Goal: Information Seeking & Learning: Check status

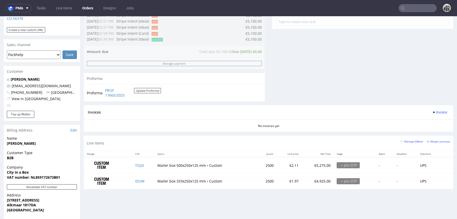
scroll to position [199, 0]
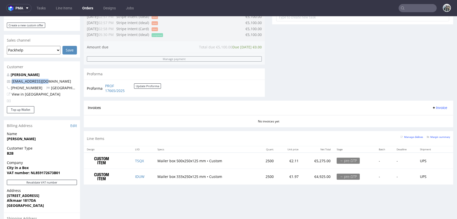
drag, startPoint x: 48, startPoint y: 72, endPoint x: 11, endPoint y: 71, distance: 36.8
click at [11, 79] on p "[EMAIL_ADDRESS][DOMAIN_NAME]" at bounding box center [42, 81] width 70 height 5
copy link "[EMAIL_ADDRESS][DOMAIN_NAME]"
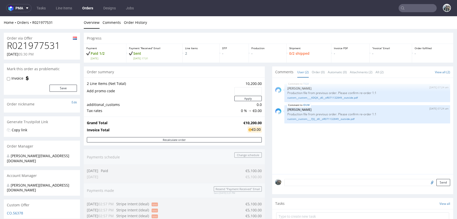
click at [321, 186] on div "Send" at bounding box center [362, 184] width 181 height 20
click at [323, 186] on form "Send" at bounding box center [367, 194] width 166 height 31
paste textarea "Second payment of 50% in January"
type textarea "Second payment of 50% in January"
click at [439, 207] on button "Send" at bounding box center [443, 206] width 14 height 7
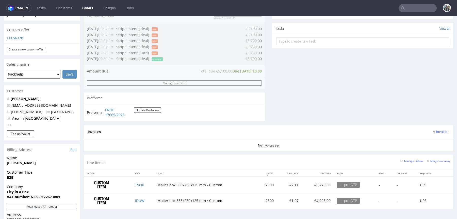
scroll to position [54, 0]
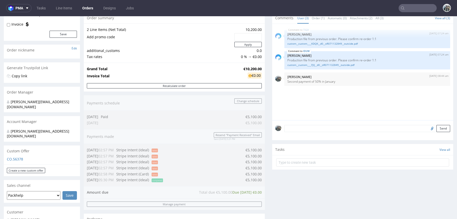
click at [309, 128] on textarea at bounding box center [367, 128] width 166 height 7
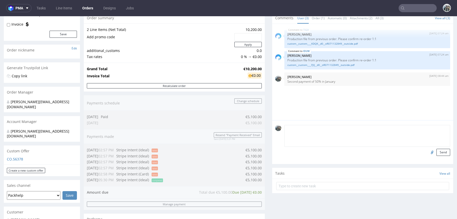
paste textarea "1. Maatwerk productie Yvon Spaanstra De Bullaan 2 1851 VW Heiloo Netherlands 2.…"
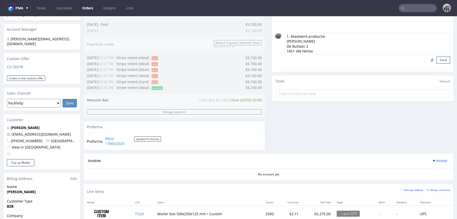
scroll to position [263, 0]
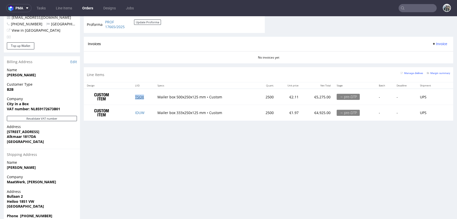
click at [139, 96] on link "TSQX" at bounding box center [139, 97] width 9 height 5
click at [139, 112] on link "IDUW" at bounding box center [139, 112] width 9 height 5
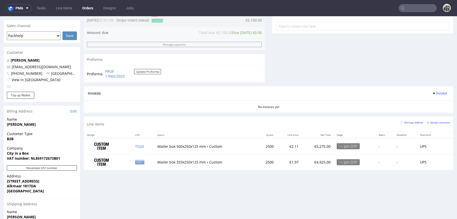
scroll to position [100, 0]
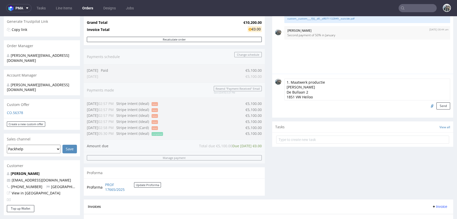
click at [312, 101] on form "1. Maatwerk productie Yvon Spaanstra De Bullaan 2 1851 VW Heiloo Netherlands 2.…" at bounding box center [367, 94] width 166 height 31
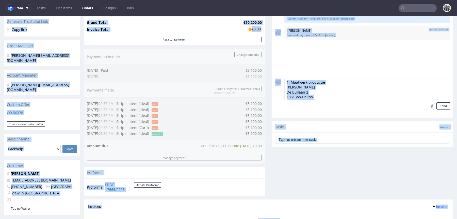
click at [315, 91] on textarea "1. Maatwerk productie Yvon Spaanstra De Bullaan 2 1851 VW Heiloo Netherlands 2.…" at bounding box center [367, 90] width 166 height 22
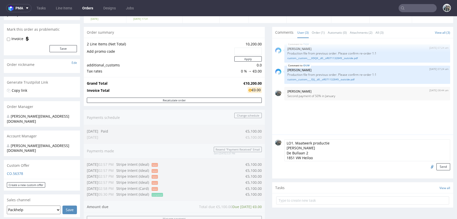
scroll to position [41, 0]
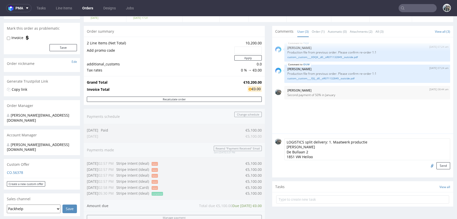
click at [372, 143] on textarea "LOGISTICS split delivery: 1. Maatwerk productie Yvon Spaanstra De Bullaan 2 185…" at bounding box center [367, 150] width 166 height 22
click at [398, 142] on textarea "LOGISTICS split delivery: 1. Maatwerk productie, Yvon Spaanstra De Bullaan 2 18…" at bounding box center [367, 150] width 166 height 22
click at [429, 141] on textarea "LOGISTICS split delivery: 1. Maatwerk productie, Yvon Spaanstra, De Bullaan 2 1…" at bounding box center [367, 150] width 166 height 22
click at [441, 142] on textarea "LOGISTICS split delivery: 1. Maatwerk productie, Yvon Spaanstra, De Bullaan 2, …" at bounding box center [367, 150] width 166 height 22
click at [373, 148] on textarea "LOGISTICS split delivery: 1. Maatwerk productie, Yvon Spaanstra, De Bullaan 2, …" at bounding box center [367, 150] width 166 height 22
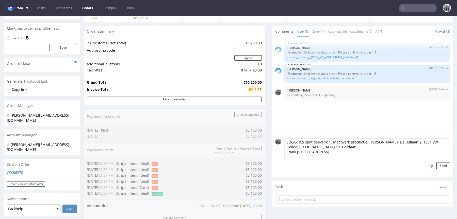
click at [326, 147] on textarea "LOGISTICS split delivery: 1. Maatwerk productie, Yvon Spaanstra, De Bullaan 2, …" at bounding box center [367, 150] width 166 height 22
click at [349, 148] on textarea "LOGISTICS split delivery: 1. Maatwerk productie, Yvon Spaanstra, De Bullaan 2, …" at bounding box center [367, 150] width 166 height 22
click at [382, 144] on textarea "LOGISTICS split delivery: 1. Maatwerk productie, Yvon Spaanstra, De Bullaan 2, …" at bounding box center [367, 150] width 166 height 22
click at [413, 148] on textarea "LOGISTICS split delivery: 1. Maatwerk productie, Yvon Spaanstra, De Bullaan 2, …" at bounding box center [367, 150] width 166 height 22
type textarea "LOGISTICS split delivery: 1. Maatwerk productie, Yvon Spaanstra, De Bullaan 2, …"
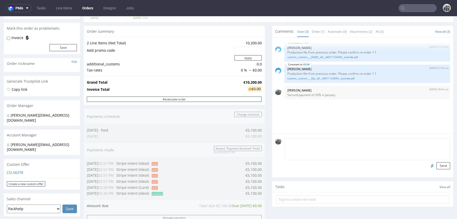
scroll to position [263, 0]
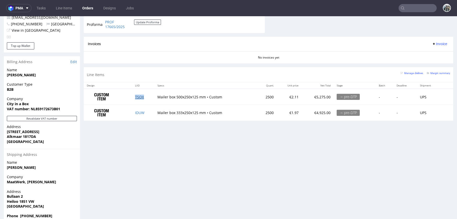
click at [138, 95] on link "TSQX" at bounding box center [139, 97] width 9 height 5
click at [138, 115] on td "IDUW" at bounding box center [143, 113] width 22 height 16
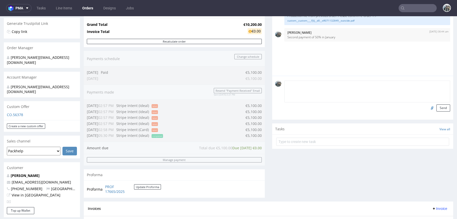
scroll to position [59, 0]
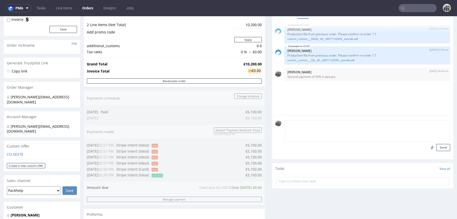
click at [324, 131] on textarea at bounding box center [367, 131] width 166 height 22
paste textarea "DELIVERY last week of October, probably 4 + 4 to Heiloo and 1+1 to Amsterdam bu…"
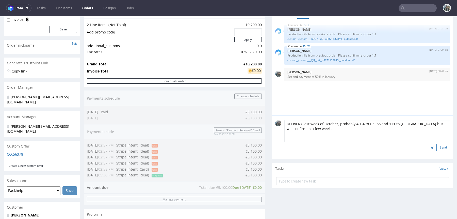
type textarea "DELIVERY last week of October, probably 4 + 4 to Heiloo and 1+1 to Amsterdam bu…"
click at [436, 145] on button "Send" at bounding box center [443, 147] width 14 height 7
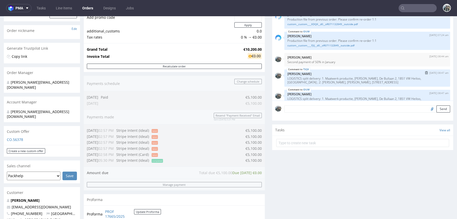
scroll to position [49, 0]
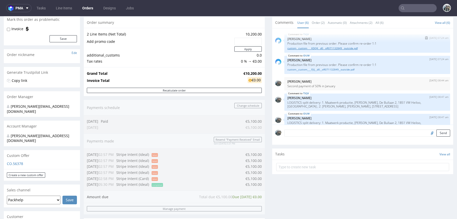
click at [334, 49] on link "custom__custom____KDQK__d0__oR071132849__outside.pdf" at bounding box center [367, 48] width 160 height 4
click at [335, 69] on link "custom__custom____FJIJ__d0__oR071132849__outside.pdf" at bounding box center [367, 70] width 160 height 4
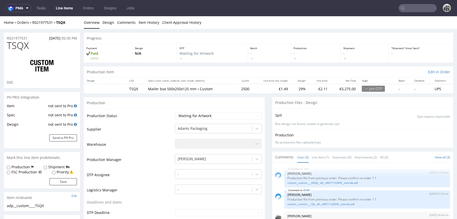
click at [51, 169] on label "Shipment" at bounding box center [56, 167] width 16 height 5
click at [47, 169] on input "Shipment" at bounding box center [45, 168] width 3 height 4
checkbox input "true"
click at [61, 183] on button "Save" at bounding box center [62, 181] width 27 height 7
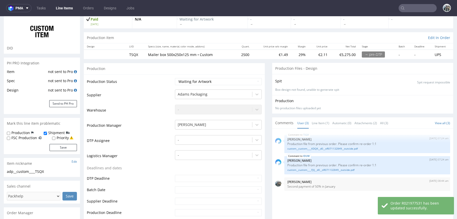
scroll to position [74, 0]
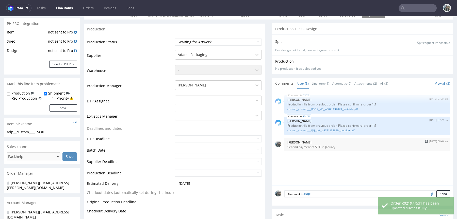
click at [302, 142] on p "[PERSON_NAME]" at bounding box center [367, 143] width 160 height 4
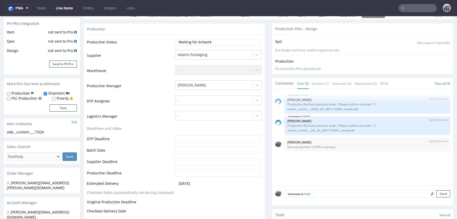
click at [348, 191] on textarea at bounding box center [382, 194] width 136 height 7
paste textarea "LOGISTICS split delivery: 1. Maatwerk productie, Yvon Spaanstra, De Bullaan 2, …"
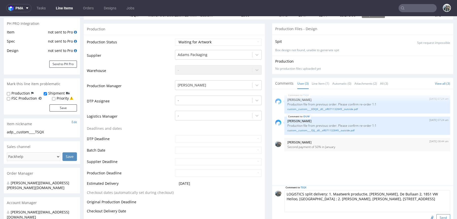
type textarea "LOGISTICS split delivery: 1. Maatwerk productie, Yvon Spaanstra, De Bullaan 2, …"
click at [436, 214] on button "Send" at bounding box center [443, 217] width 14 height 7
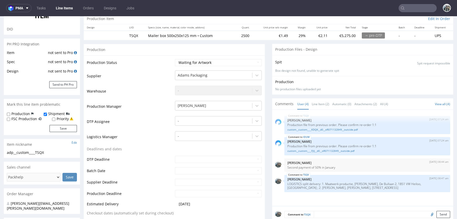
scroll to position [152, 0]
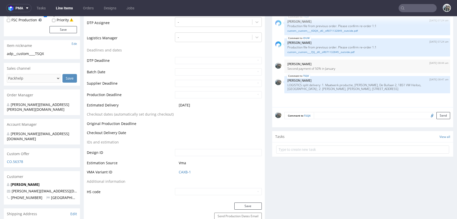
click at [322, 115] on textarea at bounding box center [382, 115] width 136 height 7
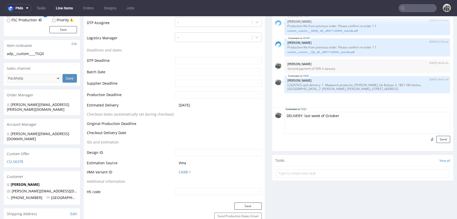
scroll to position [216, 0]
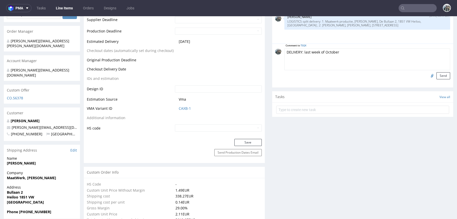
click at [305, 54] on textarea "DELIVERY: last week of October" at bounding box center [367, 59] width 166 height 22
paste textarea "SPLIT DELIVERY last week of October, probably 4 + 4 to Heiloo and 1+1 to Amster…"
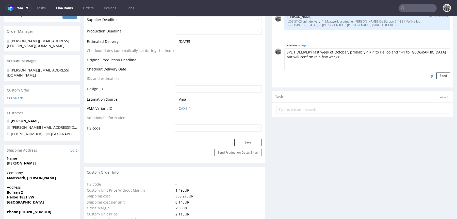
click at [291, 50] on textarea "SPLIT DELIVERY last week of October, probably 4 + 4 to Heiloo and 1+1 to Amster…" at bounding box center [367, 59] width 166 height 22
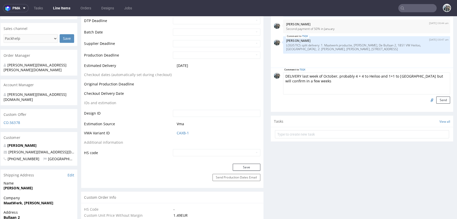
scroll to position [0, 0]
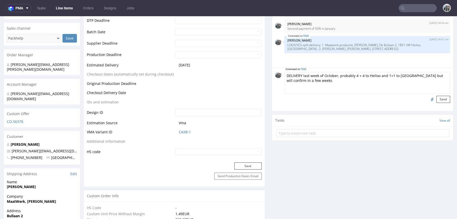
type textarea "DELIVERY last week of October, probably 4 + 4 to Heiloo and 1+1 to Amsterdam bu…"
click at [363, 81] on textarea "DELIVERY last week of October, probably 4 + 4 to Heiloo and 1+1 to Amsterdam bu…" at bounding box center [367, 83] width 166 height 22
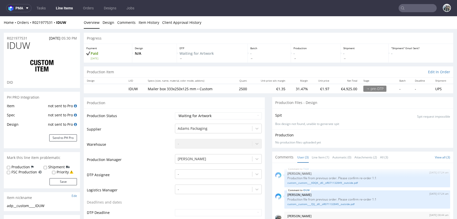
click at [51, 168] on label "Shipment" at bounding box center [56, 167] width 16 height 5
click at [47, 168] on input "Shipment" at bounding box center [45, 168] width 3 height 4
checkbox input "true"
click at [57, 177] on form "Production Shipment FSC Production Priority Save" at bounding box center [42, 175] width 70 height 21
click at [66, 177] on form "Production Shipment FSC Production Priority Save" at bounding box center [42, 175] width 70 height 21
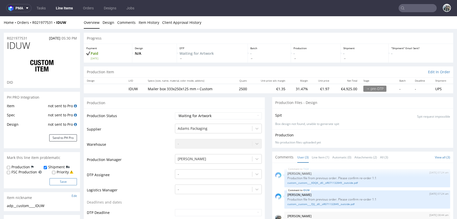
click at [66, 183] on button "Save" at bounding box center [62, 181] width 27 height 7
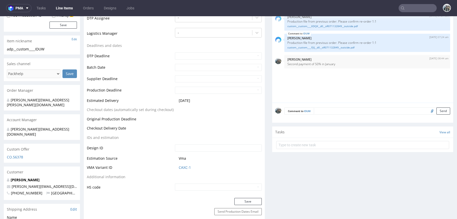
click at [378, 106] on div "Comment to IDUW Send" at bounding box center [362, 113] width 181 height 20
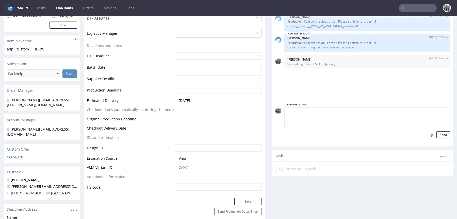
click at [379, 110] on textarea at bounding box center [367, 119] width 166 height 22
paste textarea "LOGISTICS split delivery: 1. Maatwerk productie, Yvon Spaanstra, De Bullaan 2, …"
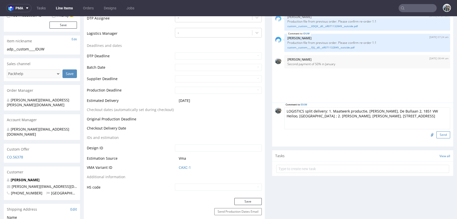
type textarea "LOGISTICS split delivery: 1. Maatwerk productie, Yvon Spaanstra, De Bullaan 2, …"
click at [437, 135] on button "Send" at bounding box center [443, 134] width 14 height 7
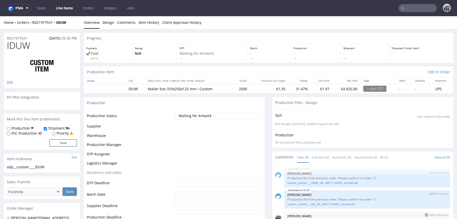
scroll to position [9, 0]
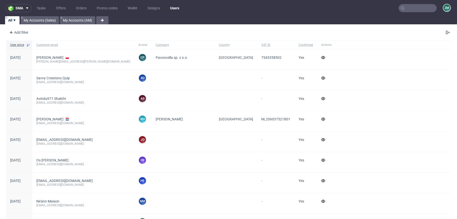
click at [410, 6] on input "text" at bounding box center [417, 8] width 38 height 8
paste input "R490736445"
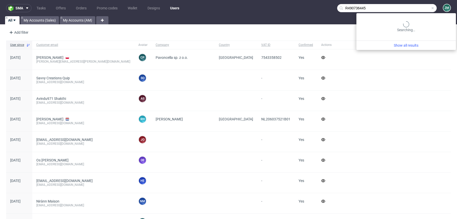
type input "R490736445"
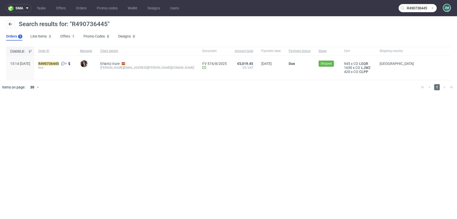
click at [63, 59] on div "R490736445 6 box" at bounding box center [55, 68] width 42 height 24
click at [63, 61] on div "R490736445 6 box" at bounding box center [55, 68] width 42 height 24
click at [59, 64] on mark "R490736445" at bounding box center [48, 64] width 21 height 4
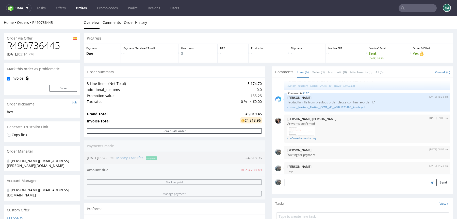
scroll to position [266, 0]
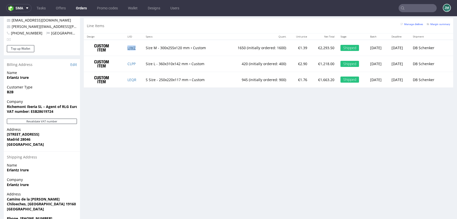
click at [127, 46] on link "LJWZ" at bounding box center [131, 47] width 8 height 5
click at [127, 61] on link "CLPP" at bounding box center [131, 63] width 8 height 5
click at [128, 79] on link "LEQR" at bounding box center [131, 79] width 9 height 5
click at [413, 6] on input "text" at bounding box center [417, 8] width 38 height 8
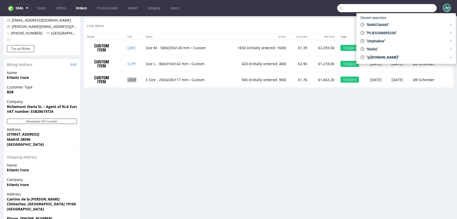
paste input "R926960959"
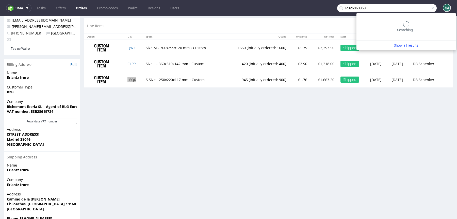
type input "R926960959"
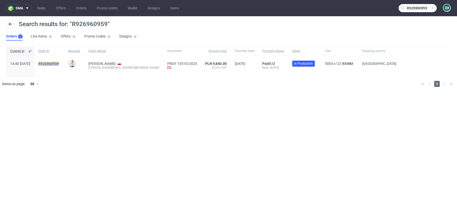
click at [59, 65] on mark "R926960959" at bounding box center [48, 64] width 21 height 4
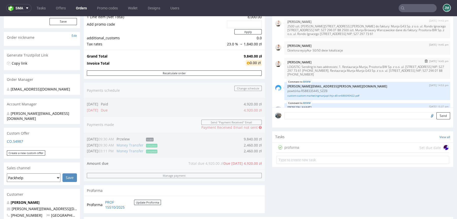
scroll to position [48, 0]
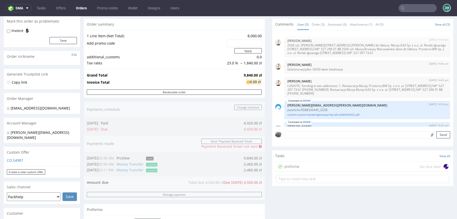
click at [412, 8] on input "text" at bounding box center [417, 8] width 38 height 8
paste input "R420222654"
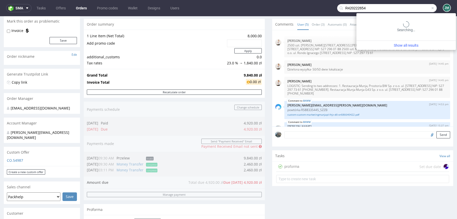
type input "R420222654"
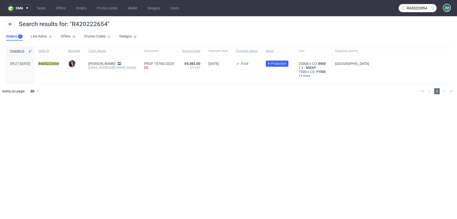
click at [59, 66] on span "R420222654" at bounding box center [49, 70] width 22 height 16
click at [59, 63] on mark "R420222654" at bounding box center [48, 64] width 21 height 4
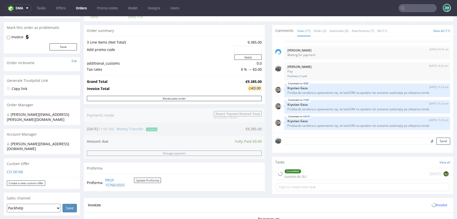
scroll to position [224, 0]
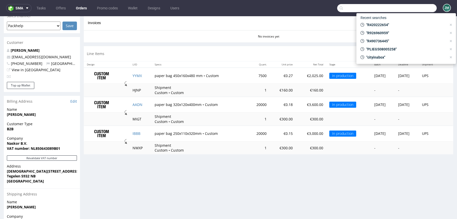
click at [411, 6] on input "text" at bounding box center [386, 8] width 99 height 8
paste input "R071696560"
type input "R071696560"
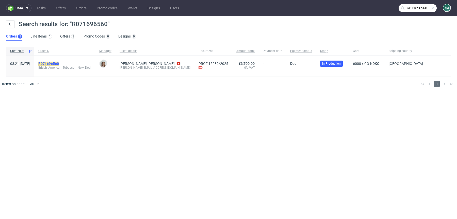
click at [59, 62] on mark "R071696560" at bounding box center [48, 64] width 21 height 4
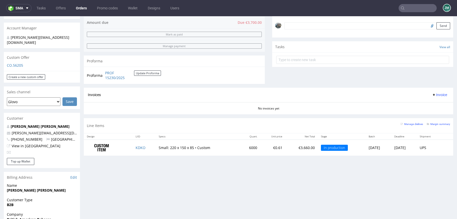
scroll to position [143, 0]
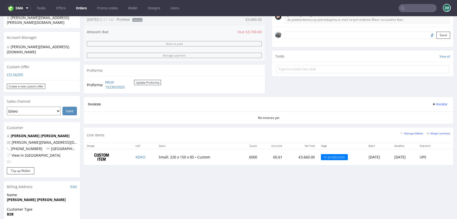
click at [419, 7] on input "text" at bounding box center [417, 8] width 38 height 8
paste input "R709588051"
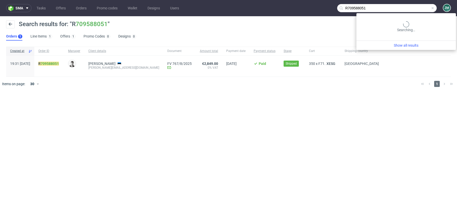
click at [418, 5] on input "R709588051" at bounding box center [386, 8] width 99 height 8
paste input "Hello Malia and Eva,"
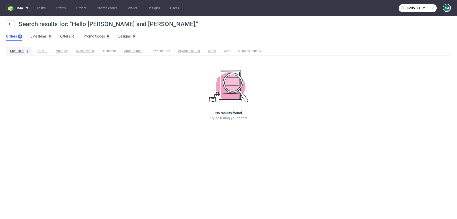
click at [418, 8] on input "Hello Malia and Eva," at bounding box center [417, 8] width 38 height 8
click at [407, 7] on input "Hello Malia and Eva," at bounding box center [417, 8] width 38 height 8
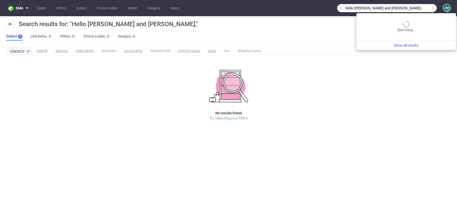
paste input "R767970935"
type input "R767970935"
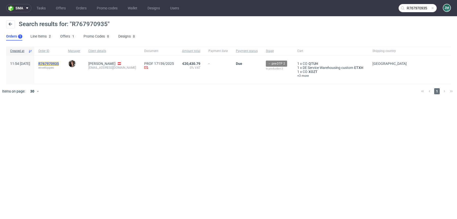
click at [58, 64] on mark "R767970935" at bounding box center [48, 64] width 21 height 4
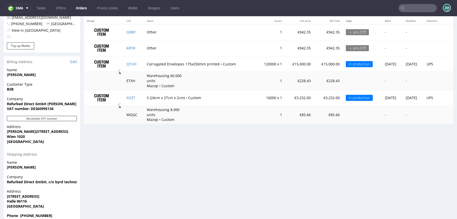
scroll to position [165, 0]
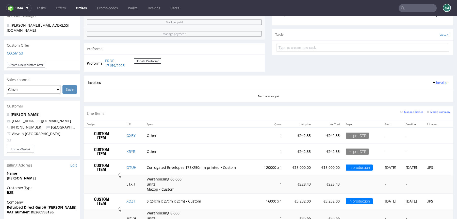
click at [25, 112] on link "Tushita Sethi" at bounding box center [25, 114] width 29 height 5
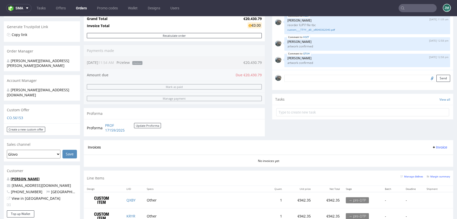
scroll to position [216, 0]
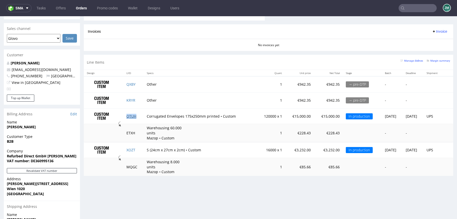
click at [127, 114] on link "QTUH" at bounding box center [131, 116] width 10 height 5
click at [126, 153] on td "XOZT" at bounding box center [133, 150] width 20 height 16
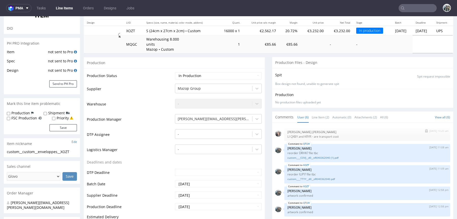
scroll to position [154, 0]
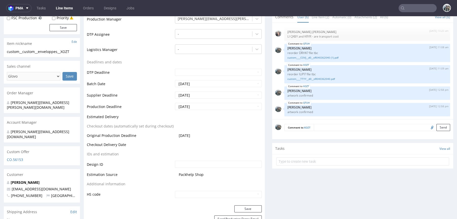
click at [333, 132] on div "Comment to XOZT Send" at bounding box center [362, 129] width 181 height 20
click at [336, 126] on textarea at bounding box center [382, 127] width 136 height 7
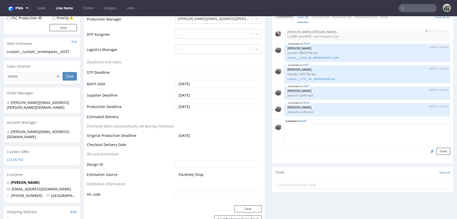
paste textarea "LOGISTICS: please attach delivery notes for the shipment"
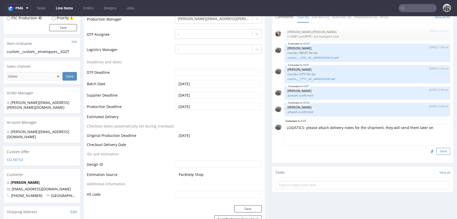
type textarea "LOGISTICS: please attach delivery notes for the shipment, they will send them l…"
click at [441, 150] on button "Send" at bounding box center [443, 151] width 14 height 7
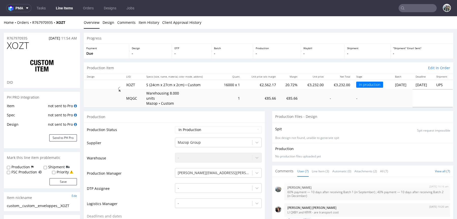
scroll to position [38, 0]
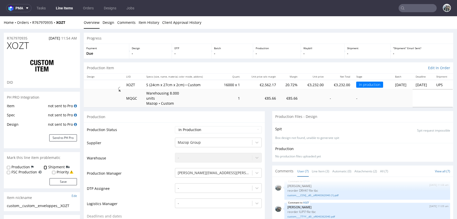
click at [44, 166] on input "Shipment" at bounding box center [45, 168] width 3 height 4
checkbox input "true"
click at [55, 179] on button "Save" at bounding box center [62, 181] width 27 height 7
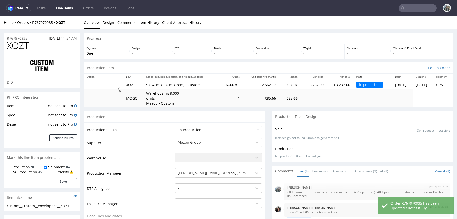
scroll to position [55, 0]
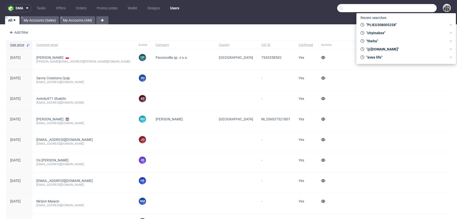
click at [411, 6] on input "text" at bounding box center [386, 8] width 99 height 8
paste input "R421866176"
type input "R421866176"
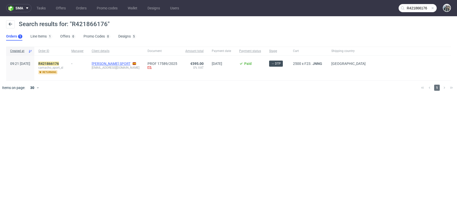
click at [119, 62] on link "CAMACHO SPORT" at bounding box center [111, 64] width 39 height 4
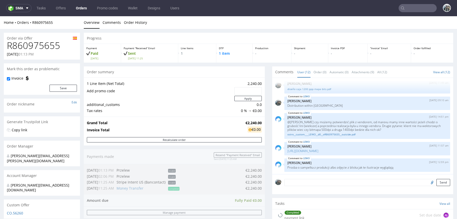
scroll to position [194, 0]
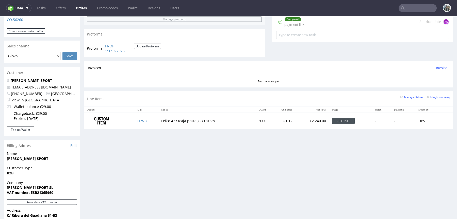
click at [411, 10] on input "text" at bounding box center [417, 8] width 38 height 8
paste input "R472075883"
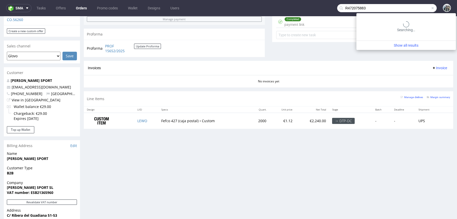
type input "R472075883"
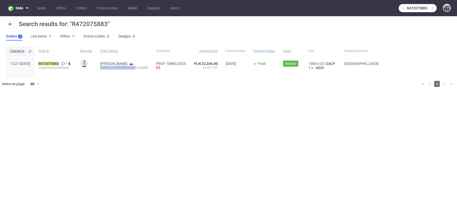
drag, startPoint x: 113, startPoint y: 73, endPoint x: 112, endPoint y: 68, distance: 4.9
click at [112, 68] on div "Zuzanna Wójciak zuzannaurbaniak@wp.pl" at bounding box center [124, 66] width 56 height 21
copy div "zuzannaurbaniak@wp.pl"
click at [64, 60] on div "R472075883 4 zuzannaurbaniakwppl" at bounding box center [55, 66] width 42 height 21
click at [64, 66] on span "zuzannaurbaniakwppl" at bounding box center [54, 68] width 33 height 4
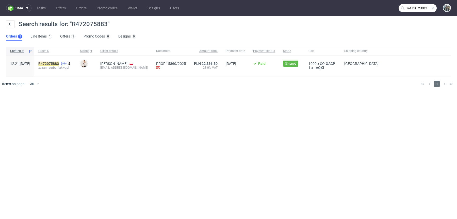
click at [63, 61] on div "R472075883 4 zuzannaurbaniakwppl" at bounding box center [55, 66] width 42 height 21
click at [59, 62] on mark "R472075883" at bounding box center [48, 64] width 21 height 4
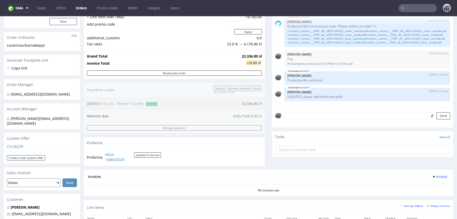
scroll to position [200, 0]
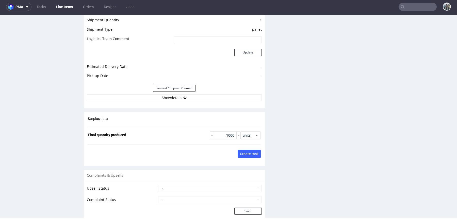
scroll to position [836, 0]
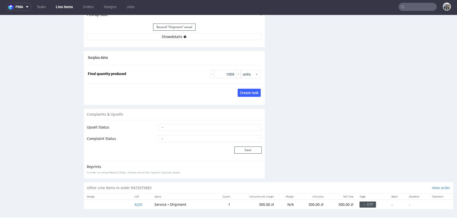
click at [152, 39] on button "Show details" at bounding box center [174, 36] width 175 height 7
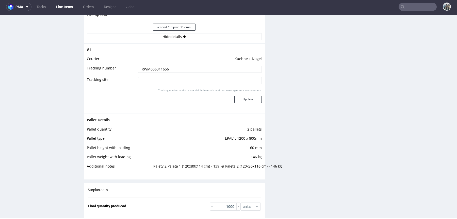
click at [161, 67] on input "RWM006311656" at bounding box center [200, 69] width 124 height 7
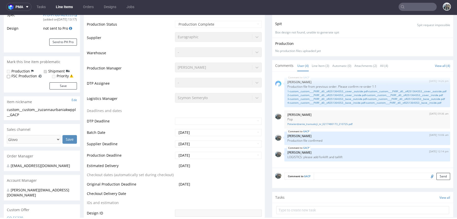
scroll to position [0, 0]
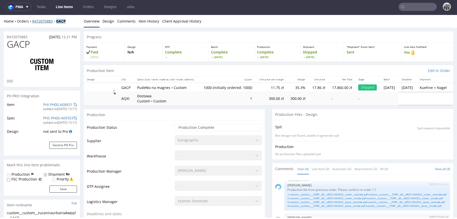
drag, startPoint x: 71, startPoint y: 23, endPoint x: 56, endPoint y: 22, distance: 14.7
click at [56, 22] on div "Home Orders R472075883 GACP" at bounding box center [42, 21] width 76 height 5
copy strong "GACP"
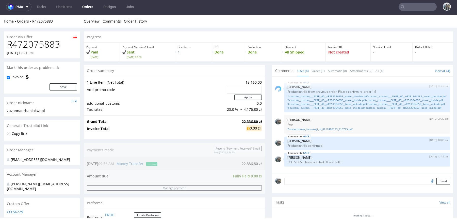
scroll to position [12, 0]
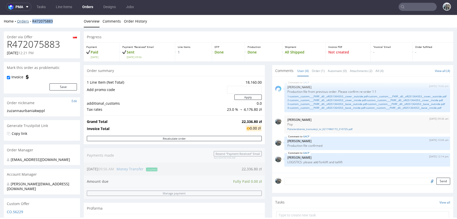
drag, startPoint x: 60, startPoint y: 24, endPoint x: 31, endPoint y: 23, distance: 28.4
click at [31, 23] on div "Home Orders R472075883" at bounding box center [42, 21] width 76 height 5
copy link "R472075883"
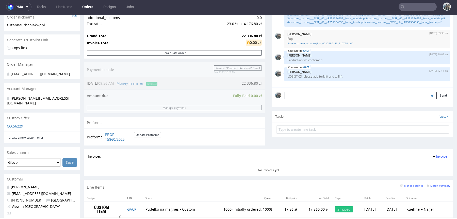
scroll to position [87, 0]
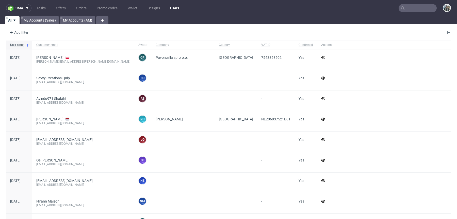
click at [413, 8] on input "text" at bounding box center [417, 8] width 38 height 8
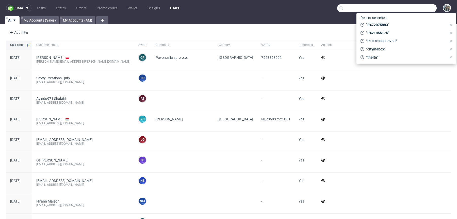
paste input "R751789182"
type input "R751789182"
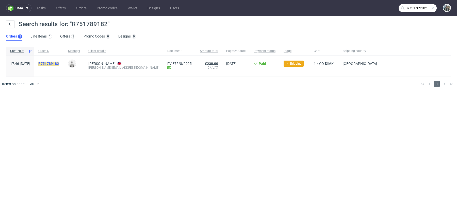
click at [58, 64] on mark "R751789182" at bounding box center [48, 64] width 21 height 4
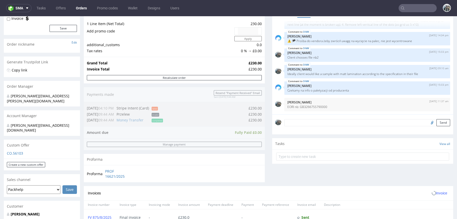
scroll to position [208, 0]
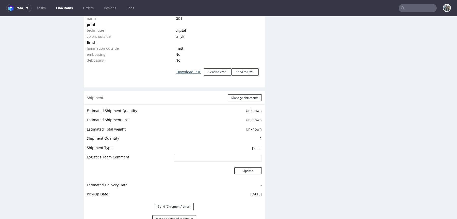
scroll to position [662, 0]
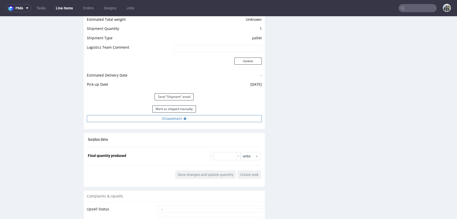
click at [194, 122] on div "Estimated Shipment Quantity Unknown Estimated Shipment Cost Unknown Estimated T…" at bounding box center [174, 60] width 181 height 131
click at [194, 120] on button "Show details" at bounding box center [174, 118] width 175 height 7
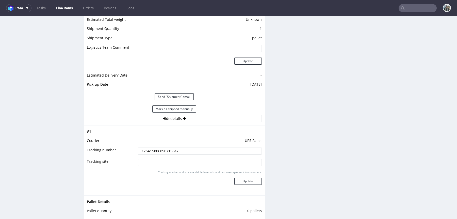
click at [176, 149] on input "1Z5A15806890715847" at bounding box center [200, 151] width 124 height 7
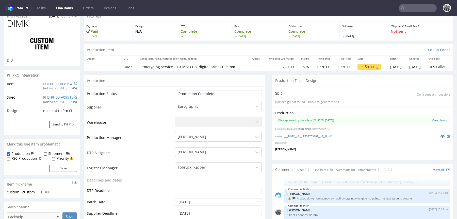
scroll to position [0, 0]
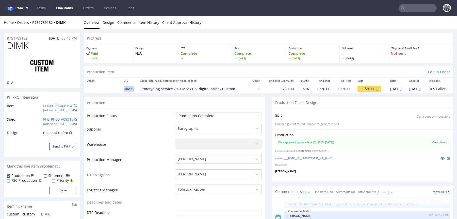
drag, startPoint x: 134, startPoint y: 90, endPoint x: 121, endPoint y: 90, distance: 12.7
click at [121, 90] on tr "DIMK Prototyping service - 1 X Mock up, digital print • Custom 1 £230.00 N/A £2…" at bounding box center [268, 88] width 369 height 9
drag, startPoint x: 70, startPoint y: 26, endPoint x: 55, endPoint y: 24, distance: 15.1
click at [55, 24] on div "Home Orders R751789182 DIMK Overview Design Comments Item History Client Approv…" at bounding box center [228, 22] width 457 height 13
copy strong "DIMK"
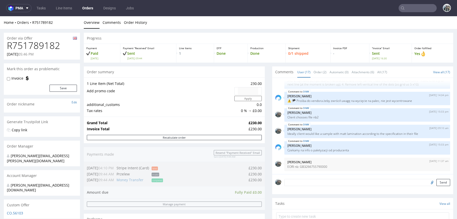
scroll to position [117, 0]
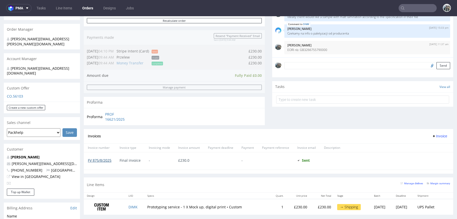
click at [105, 161] on link "FV 875/8/2025" at bounding box center [100, 160] width 24 height 5
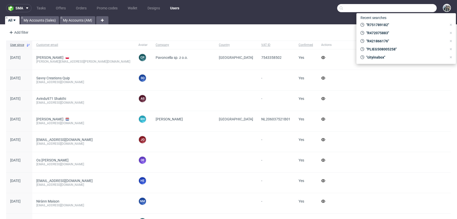
click at [415, 9] on input "text" at bounding box center [386, 8] width 99 height 8
paste input "R733938539"
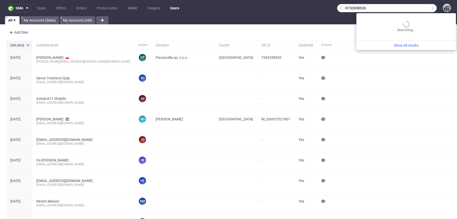
type input "R733938539"
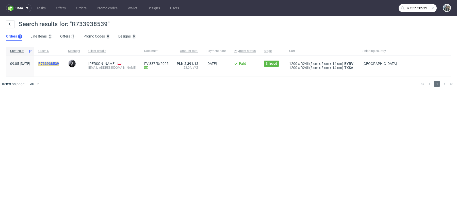
click at [56, 65] on mark "R733938539" at bounding box center [48, 64] width 21 height 4
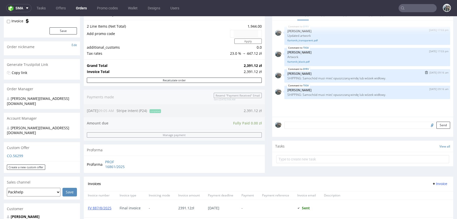
scroll to position [130, 0]
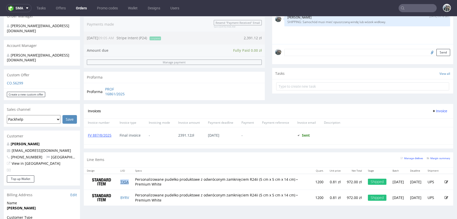
click at [123, 180] on link "TXSA" at bounding box center [124, 182] width 8 height 5
click at [123, 195] on link "BYRV" at bounding box center [124, 197] width 9 height 5
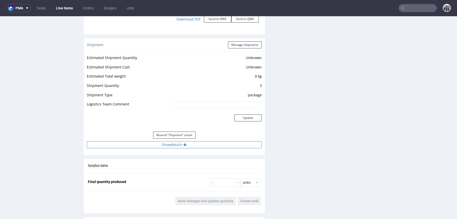
click at [194, 147] on button "Show details" at bounding box center [174, 144] width 175 height 7
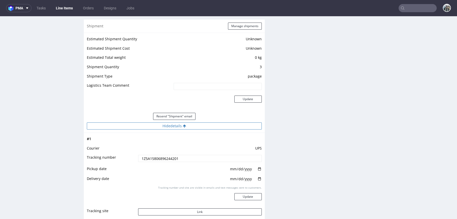
scroll to position [653, 0]
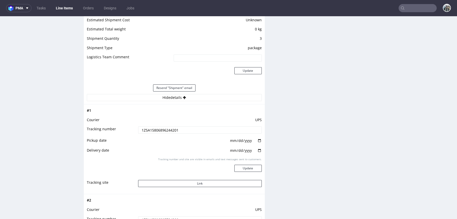
click at [186, 127] on input "1Z5A15806896244201" at bounding box center [200, 130] width 124 height 7
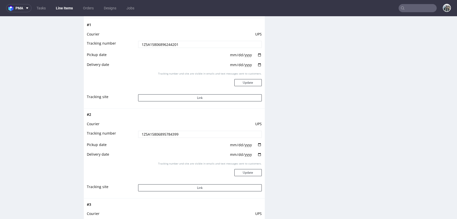
scroll to position [714, 0]
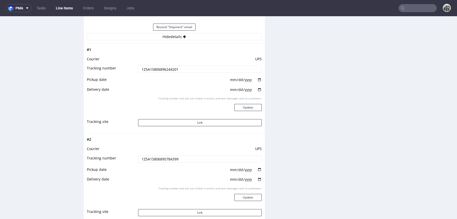
click at [181, 162] on td "1Z5A15806895784399" at bounding box center [199, 160] width 125 height 11
drag, startPoint x: 185, startPoint y: 157, endPoint x: 191, endPoint y: 146, distance: 12.3
click at [185, 157] on input "1Z5A15806895784399" at bounding box center [200, 159] width 124 height 7
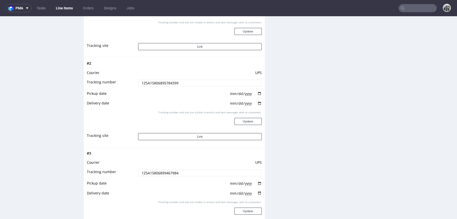
scroll to position [889, 0]
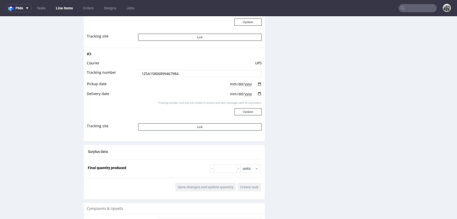
click at [179, 73] on input "1Z5A15806899467984" at bounding box center [200, 73] width 124 height 7
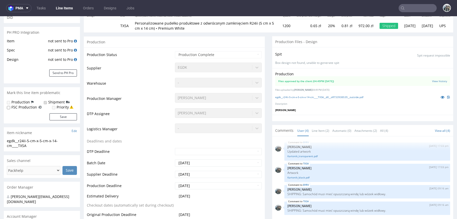
scroll to position [0, 0]
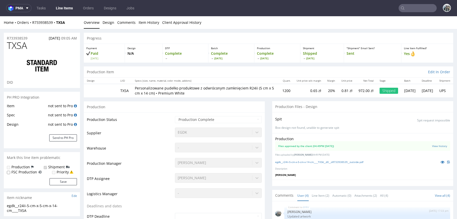
click at [124, 90] on td "TXSA" at bounding box center [124, 90] width 14 height 13
copy td "TXSA"
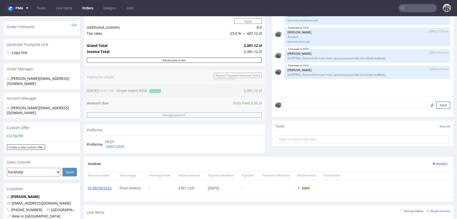
scroll to position [142, 0]
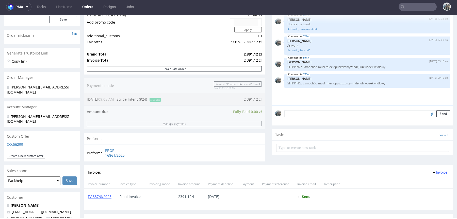
scroll to position [190, 0]
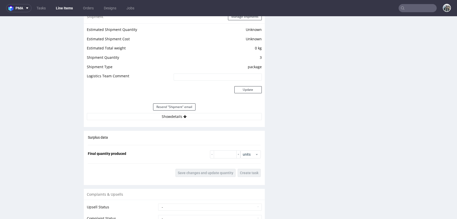
scroll to position [721, 0]
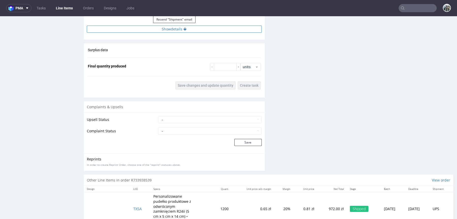
click at [203, 29] on button "Show details" at bounding box center [174, 29] width 175 height 7
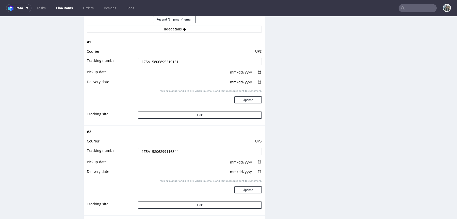
click at [200, 58] on input "1Z5A15806895219151" at bounding box center [200, 61] width 124 height 7
click at [178, 151] on input "1Z5A15806899116344" at bounding box center [200, 151] width 124 height 7
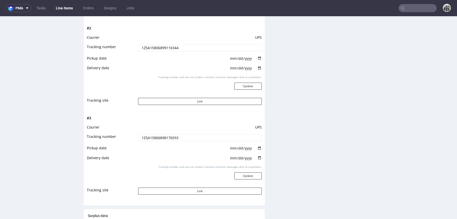
scroll to position [840, 0]
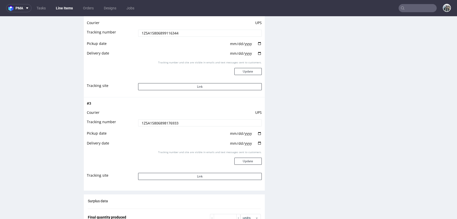
click at [202, 124] on input "1Z5A15806898176933" at bounding box center [200, 123] width 124 height 7
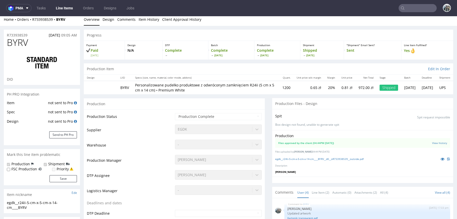
scroll to position [0, 0]
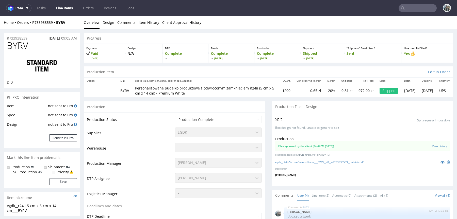
click at [126, 90] on td "BYRV" at bounding box center [124, 90] width 15 height 13
click at [126, 89] on td "BYRV" at bounding box center [124, 90] width 15 height 13
copy td "BYRV"
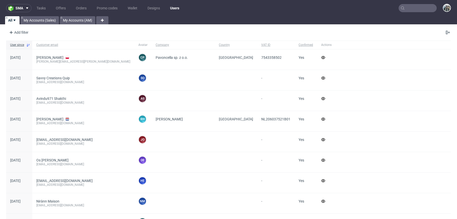
click at [407, 7] on input "text" at bounding box center [417, 8] width 38 height 8
paste input "R798658182"
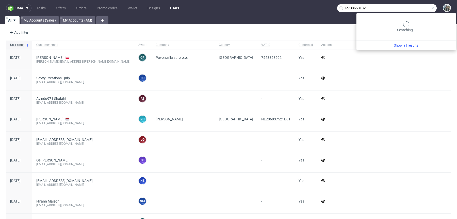
type input "R798658182"
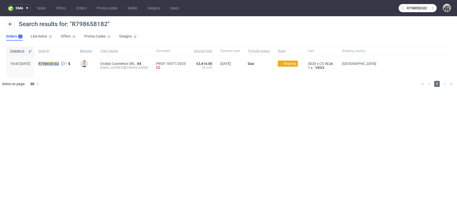
click at [59, 64] on mark "R798658182" at bounding box center [48, 64] width 21 height 4
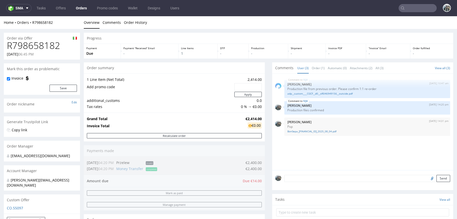
scroll to position [159, 0]
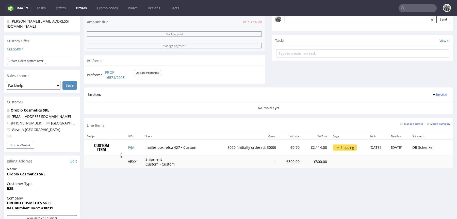
click at [128, 148] on link "IVJA" at bounding box center [131, 147] width 6 height 5
drag, startPoint x: 216, startPoint y: 147, endPoint x: 267, endPoint y: 147, distance: 51.0
click at [266, 147] on tr "IVJA mailer box fefco 427 • Custom 3020 (initially ordered: 3000) €0.70 €2,114.…" at bounding box center [268, 148] width 369 height 16
copy td "3020 (initially ordered: 3000)"
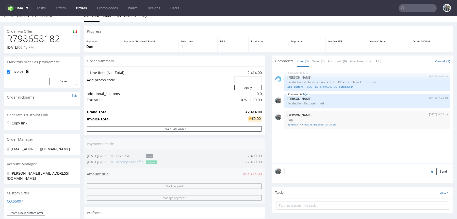
scroll to position [0, 0]
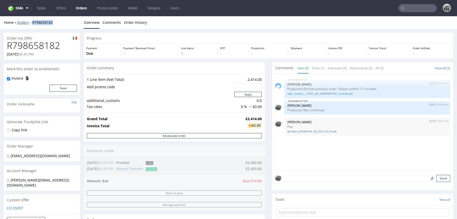
drag, startPoint x: 57, startPoint y: 24, endPoint x: 31, endPoint y: 23, distance: 25.6
click at [31, 23] on div "Home Orders R798658182" at bounding box center [42, 22] width 76 height 5
copy link "R798658182"
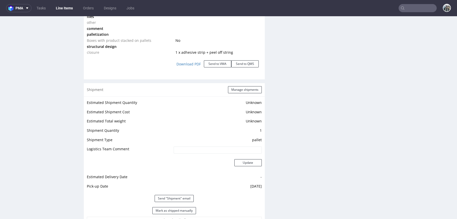
scroll to position [742, 0]
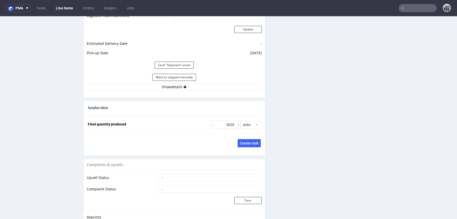
click at [170, 85] on button "Show details" at bounding box center [174, 86] width 175 height 7
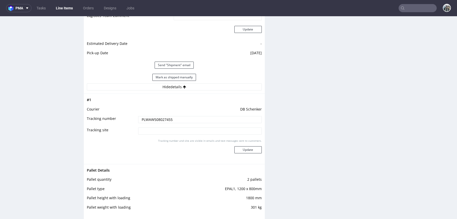
click at [170, 120] on input "PLWAW508027455" at bounding box center [200, 119] width 124 height 7
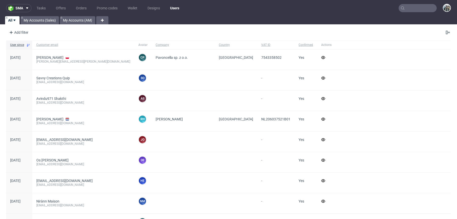
click at [410, 9] on input "text" at bounding box center [417, 8] width 38 height 8
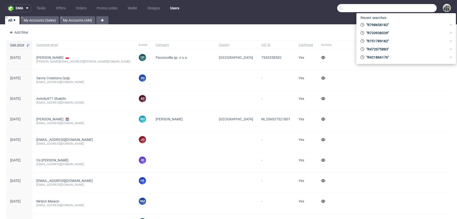
paste input "R945537519"
type input "R945537519"
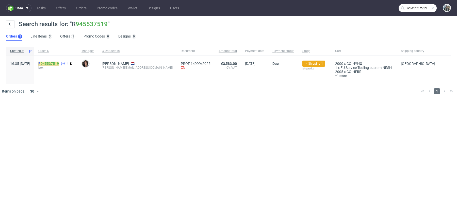
click at [55, 64] on mark "R 945537519" at bounding box center [48, 64] width 21 height 4
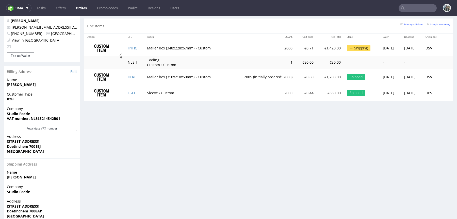
scroll to position [258, 0]
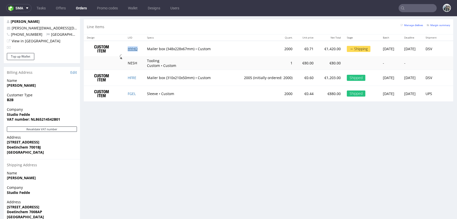
click at [130, 46] on link "HYHO" at bounding box center [133, 48] width 10 height 5
click at [129, 89] on td "FGEL" at bounding box center [135, 94] width 20 height 16
click at [129, 90] on td "FGEL" at bounding box center [135, 94] width 20 height 16
click at [129, 92] on link "FGEL" at bounding box center [132, 93] width 8 height 5
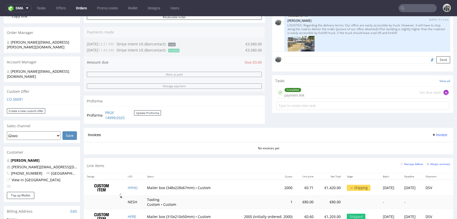
scroll to position [0, 0]
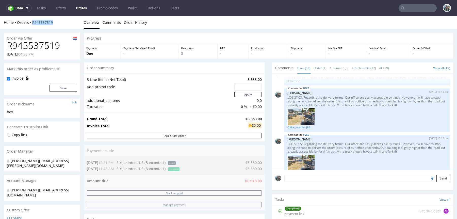
drag, startPoint x: 58, startPoint y: 24, endPoint x: 32, endPoint y: 23, distance: 25.4
click at [32, 23] on div "Home Orders R945537519" at bounding box center [42, 22] width 76 height 5
copy link "R945537519"
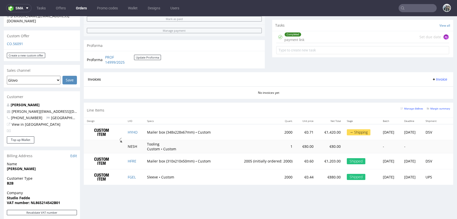
scroll to position [202, 0]
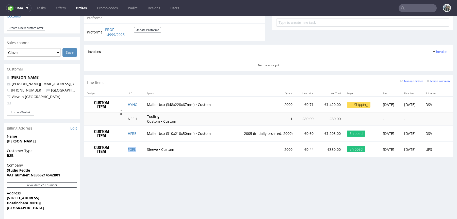
click at [137, 147] on td "FGEL" at bounding box center [135, 150] width 20 height 16
click at [138, 104] on td "HYHO" at bounding box center [135, 105] width 20 height 16
copy link "HYHO"
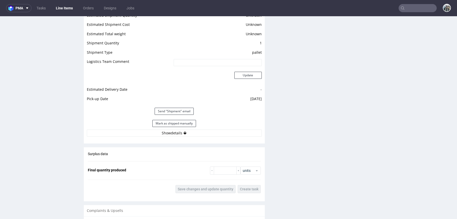
scroll to position [692, 0]
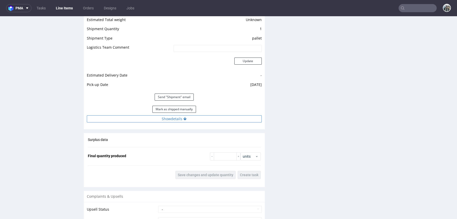
click at [169, 117] on button "Show details" at bounding box center [174, 118] width 175 height 7
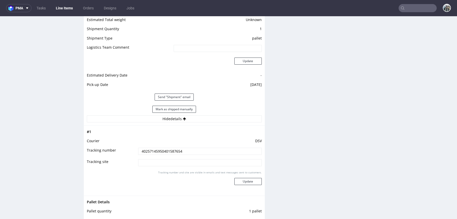
click at [168, 150] on input "40257145950401587654" at bounding box center [200, 151] width 124 height 7
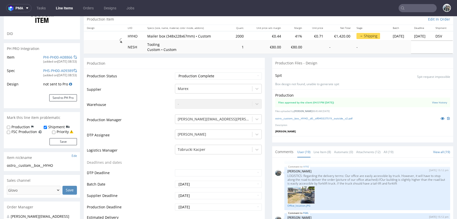
scroll to position [0, 0]
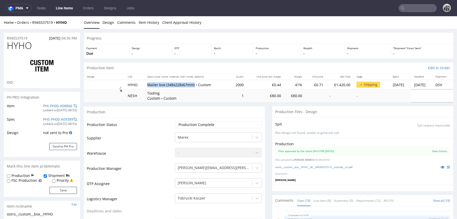
drag, startPoint x: 142, startPoint y: 85, endPoint x: 191, endPoint y: 85, distance: 48.5
click at [191, 85] on td "Mailer box (348x228x67mm) • Custom" at bounding box center [186, 84] width 85 height 9
copy p "Mailer box (348x228x67mm)"
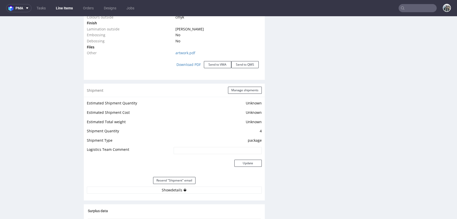
scroll to position [664, 0]
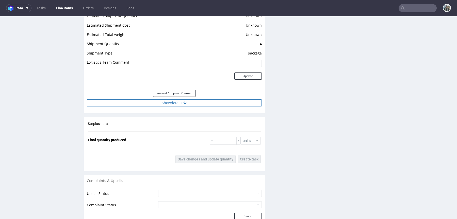
click at [166, 104] on button "Show details" at bounding box center [174, 102] width 175 height 7
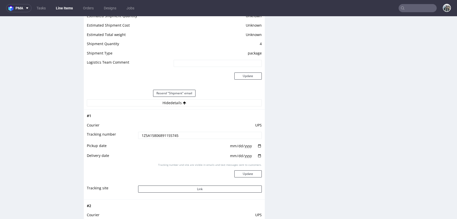
click at [164, 134] on input "1Z5A15806891155745" at bounding box center [200, 135] width 124 height 7
click at [172, 186] on button "Link" at bounding box center [200, 189] width 124 height 7
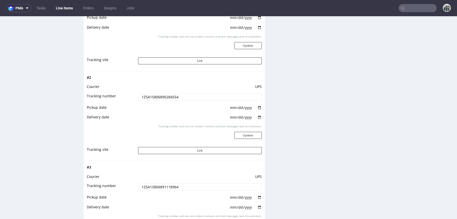
scroll to position [805, 0]
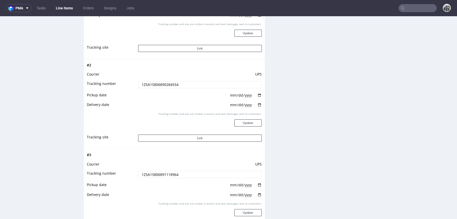
click at [239, 81] on input "1Z5A15806890284554" at bounding box center [200, 84] width 124 height 7
click at [239, 84] on input "1Z5A15806890284554" at bounding box center [200, 84] width 124 height 7
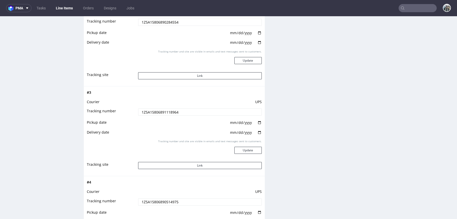
scroll to position [874, 0]
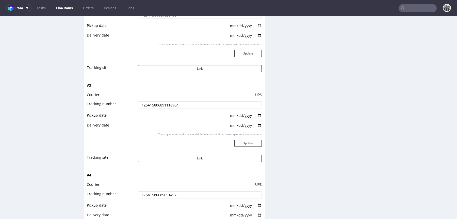
click at [181, 102] on input "1Z5A15806891118964" at bounding box center [200, 105] width 124 height 7
click at [183, 156] on button "Link" at bounding box center [200, 158] width 124 height 7
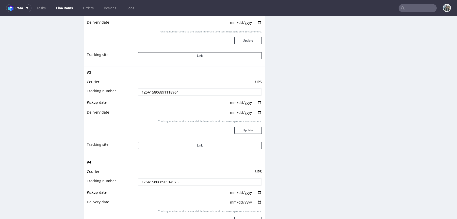
scroll to position [941, 0]
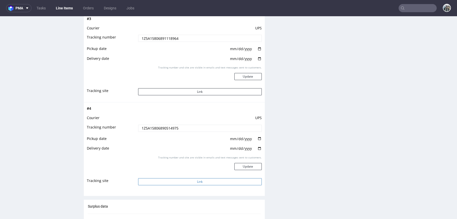
click at [185, 178] on button "Link" at bounding box center [200, 181] width 124 height 7
click at [204, 129] on input "1Z5A15806890514975" at bounding box center [200, 128] width 124 height 7
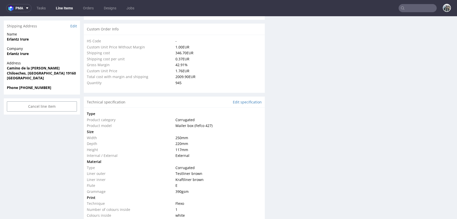
scroll to position [371, 0]
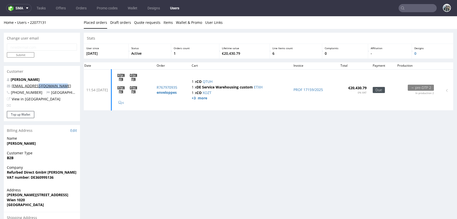
drag, startPoint x: 57, startPoint y: 87, endPoint x: 33, endPoint y: 87, distance: 24.1
click at [33, 87] on p "[EMAIL_ADDRESS][DOMAIN_NAME]" at bounding box center [42, 85] width 70 height 5
copy link "@[DOMAIN_NAME]"
click at [420, 10] on input "text" at bounding box center [417, 8] width 38 height 8
paste input "@[DOMAIN_NAME]"
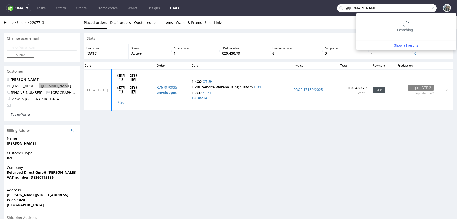
type input "@[DOMAIN_NAME]"
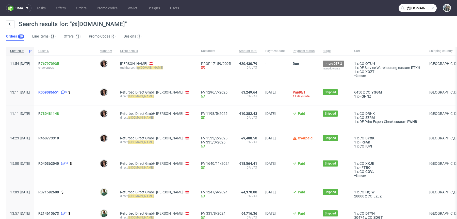
click at [59, 91] on span "R059086651" at bounding box center [48, 92] width 21 height 4
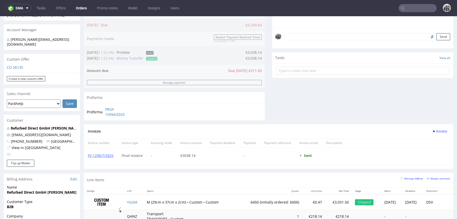
scroll to position [268, 0]
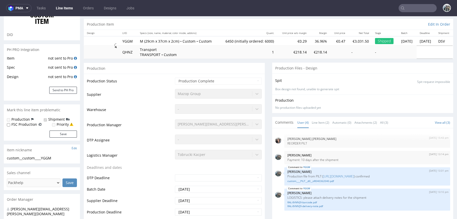
scroll to position [116, 0]
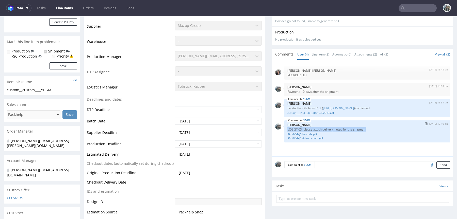
drag, startPoint x: 368, startPoint y: 131, endPoint x: 282, endPoint y: 132, distance: 86.8
click at [284, 132] on div "YGGM 24th Jul 25 | 13:10 pm Zeniuk Magdalena LOGISTICS: please attach delivery …" at bounding box center [367, 132] width 166 height 22
copy p "LOGISTICS: please attach delivery notes for the shipment"
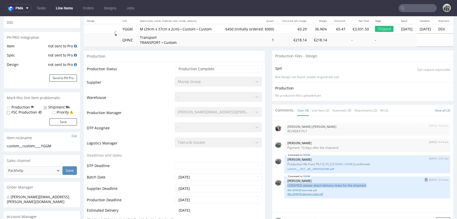
scroll to position [170, 0]
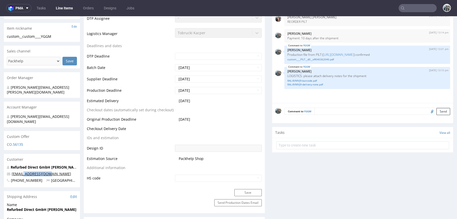
drag, startPoint x: 49, startPoint y: 165, endPoint x: 21, endPoint y: 164, distance: 27.7
click at [21, 172] on p "direct@refurbed.com" at bounding box center [42, 174] width 70 height 5
copy link "@refurbed.com"
click at [417, 8] on input "text" at bounding box center [417, 8] width 38 height 8
paste input "@refurbed.com"
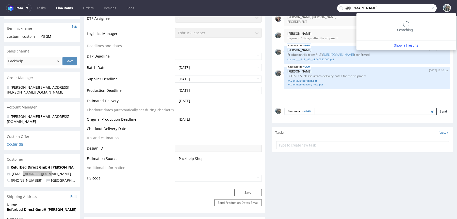
type input "@refurbed.com"
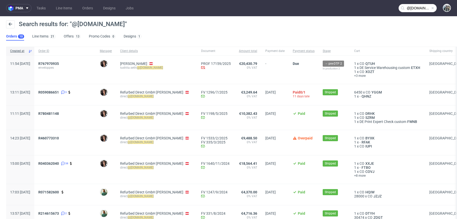
click at [58, 110] on div "R780481148" at bounding box center [64, 118] width 61 height 24
click at [59, 113] on link "780481148" at bounding box center [50, 114] width 18 height 4
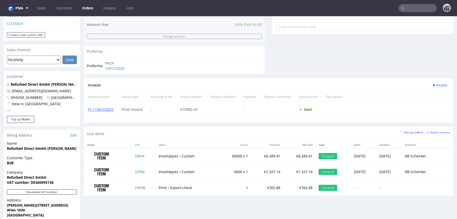
scroll to position [205, 0]
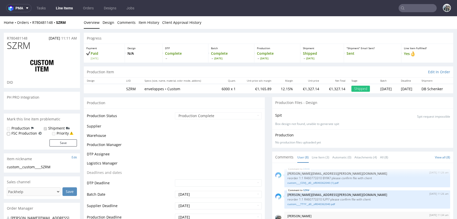
scroll to position [69, 0]
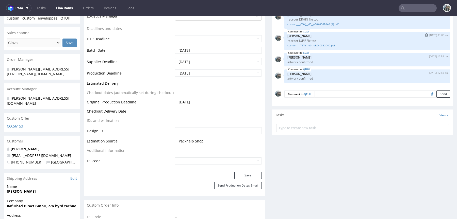
scroll to position [133, 0]
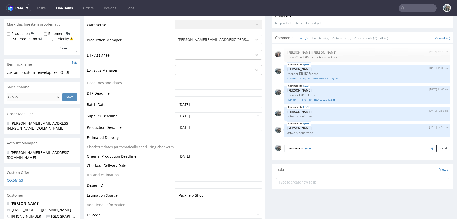
drag, startPoint x: 343, startPoint y: 152, endPoint x: 351, endPoint y: 141, distance: 13.8
click at [343, 152] on textarea at bounding box center [382, 148] width 136 height 7
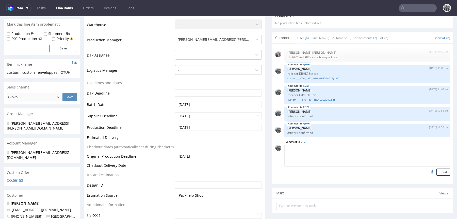
paste textarea "LOGISTICS: please attach delivery notes for the shipment"
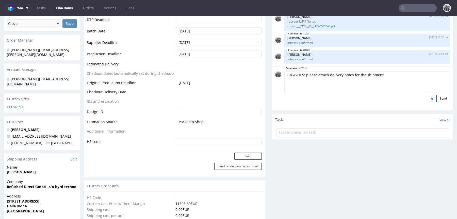
click at [400, 84] on textarea "LOGISTICS: please attach delivery notes for the shipment" at bounding box center [367, 82] width 166 height 22
paste textarea ", they will send them later on"
type textarea "LOGISTICS: please attach delivery notes for the shipment, they will send them l…"
click at [436, 102] on button "Send" at bounding box center [443, 98] width 14 height 7
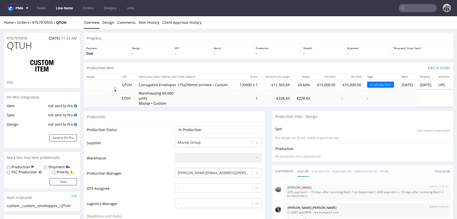
scroll to position [55, 0]
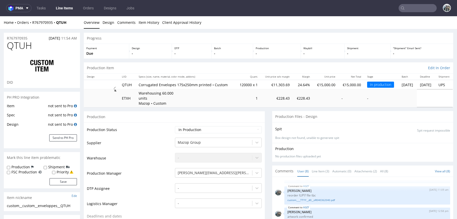
click at [49, 166] on label "Shipment" at bounding box center [56, 167] width 16 height 5
click at [47, 166] on input "Shipment" at bounding box center [45, 168] width 3 height 4
checkbox input "true"
click at [57, 179] on button "Save" at bounding box center [62, 181] width 27 height 7
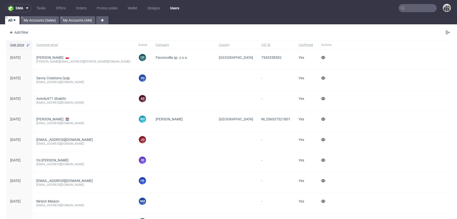
click at [413, 8] on input "text" at bounding box center [417, 8] width 38 height 8
paste input "LOGISTICS: please attach delivery notes for the shipment, they will send them l…"
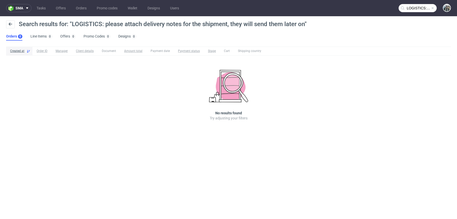
click at [406, 1] on nav "sma Tasks Offers Orders Promo codes Wallet Designs Users LOGISTICS: please atta…" at bounding box center [228, 8] width 457 height 16
click at [407, 6] on input "LOGISTICS: please attach delivery notes for the shipment, they will send them l…" at bounding box center [417, 8] width 38 height 8
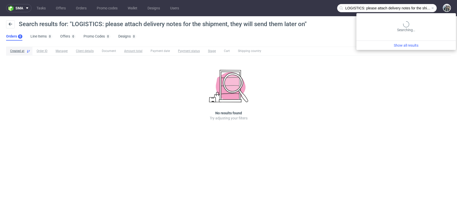
paste input "R452468941"
type input "R452468941"
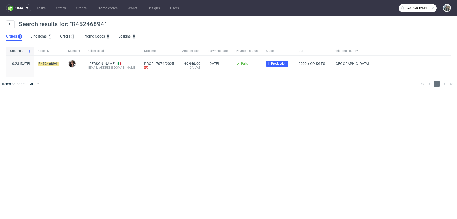
click at [60, 66] on span "R452468941" at bounding box center [49, 66] width 22 height 9
click at [59, 64] on mark "R452468941" at bounding box center [48, 64] width 21 height 4
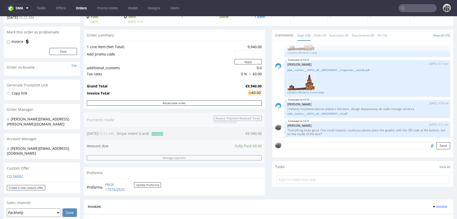
scroll to position [109, 0]
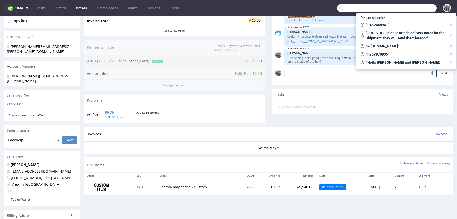
click at [407, 8] on input "text" at bounding box center [386, 8] width 99 height 8
paste input "R769967942"
type input "R769967942"
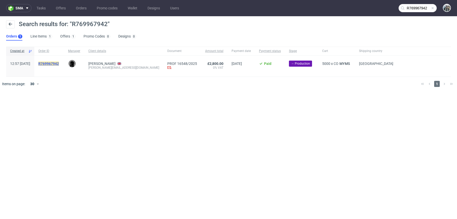
click at [59, 64] on mark "R769967942" at bounding box center [48, 64] width 21 height 4
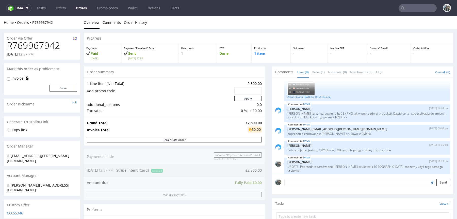
click at [38, 43] on h1 "R769967942" at bounding box center [42, 46] width 70 height 10
click at [38, 44] on h1 "R769967942" at bounding box center [42, 46] width 70 height 10
copy h1 "R769967942"
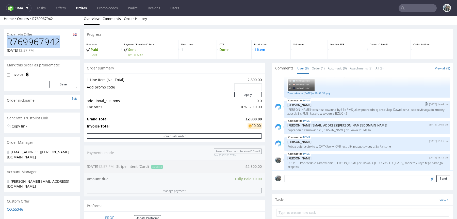
scroll to position [130, 0]
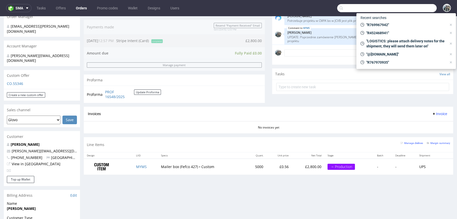
click at [410, 5] on input "text" at bounding box center [386, 8] width 99 height 8
paste input "torkishh@gmail.com"
type input "torkishh@gmail.com"
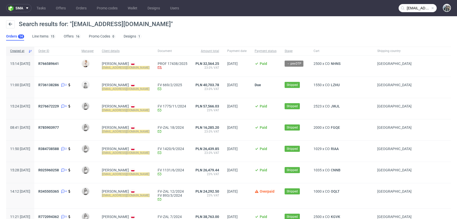
click at [65, 66] on span "R766589641" at bounding box center [55, 66] width 35 height 9
click at [59, 64] on span "R766589641" at bounding box center [48, 64] width 21 height 4
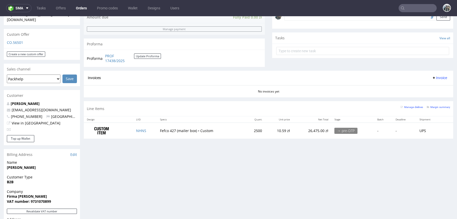
scroll to position [196, 0]
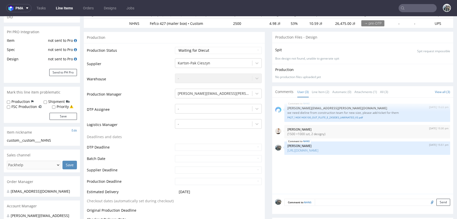
scroll to position [70, 0]
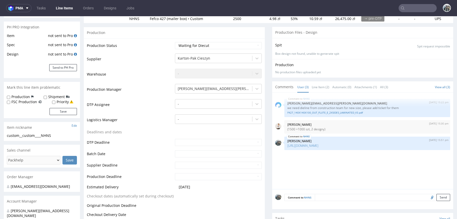
drag, startPoint x: 414, startPoint y: 4, endPoint x: 414, endPoint y: 1, distance: 2.6
click at [414, 4] on nav "pma Tasks Line Items Orders Designs Jobs" at bounding box center [228, 8] width 457 height 16
click at [413, 14] on nav "pma Tasks Line Items Orders Designs Jobs" at bounding box center [228, 8] width 457 height 16
click at [419, 11] on input "text" at bounding box center [417, 8] width 38 height 8
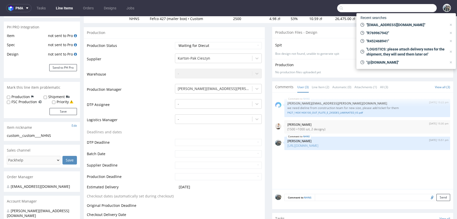
paste input "R327916426"
type input "R327916426"
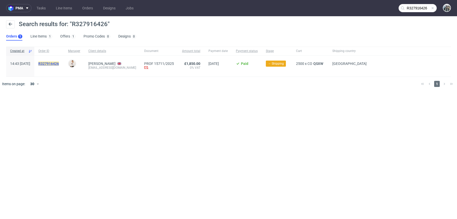
click at [59, 63] on mark "R327916426" at bounding box center [48, 64] width 21 height 4
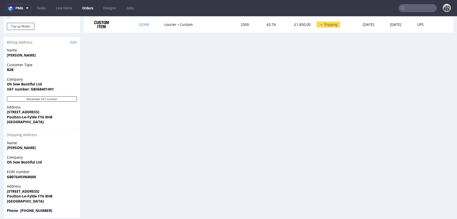
scroll to position [241, 0]
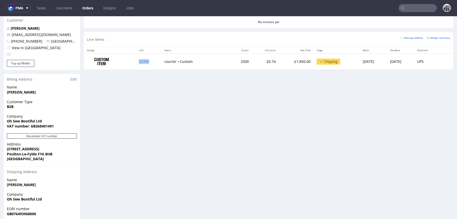
click at [139, 58] on td "QSXW" at bounding box center [148, 62] width 25 height 16
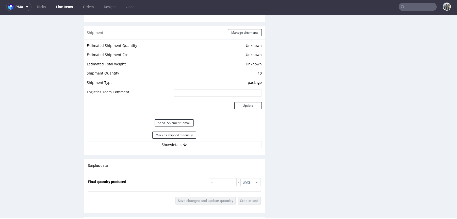
scroll to position [738, 0]
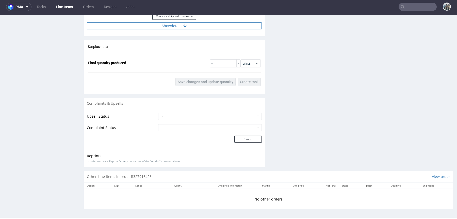
click at [180, 26] on button "Show details" at bounding box center [174, 25] width 175 height 7
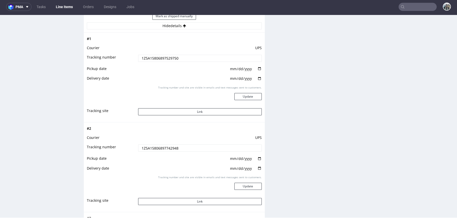
click at [176, 58] on input "1Z5A15806897529750" at bounding box center [200, 58] width 124 height 7
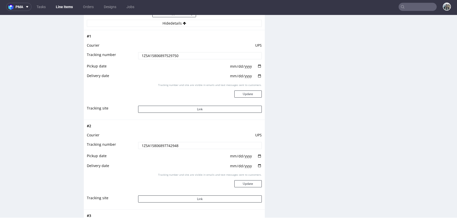
scroll to position [805, 0]
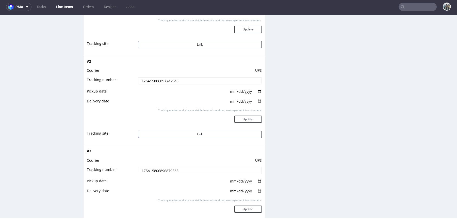
click at [207, 79] on input "1Z5A15806897742948" at bounding box center [200, 80] width 124 height 7
click at [214, 137] on button "Link" at bounding box center [200, 134] width 124 height 7
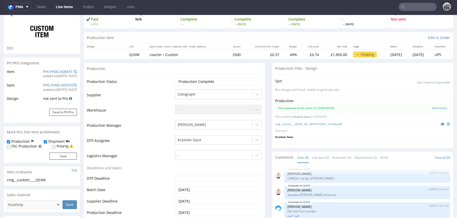
scroll to position [0, 0]
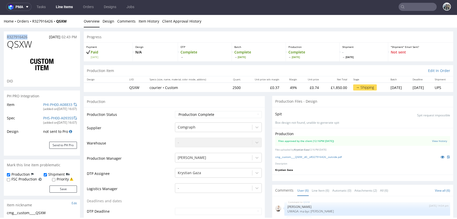
drag, startPoint x: 36, startPoint y: 38, endPoint x: 0, endPoint y: 38, distance: 35.8
copy p "R327916426"
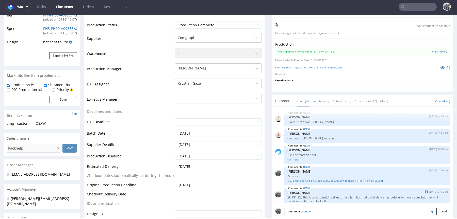
scroll to position [22, 0]
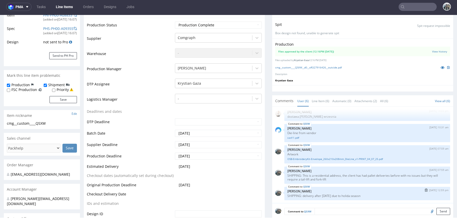
drag, startPoint x: 292, startPoint y: 197, endPoint x: 283, endPoint y: 194, distance: 10.0
click at [284, 194] on div "QSXW 11th Aug 25 | 12:59 pm Zeniuk Magdalena SHIPPING: delivery after 4th Septe…" at bounding box center [367, 193] width 166 height 13
copy p "SHIPPING: delivery after 4th September due to holida season"
click at [401, 7] on input "text" at bounding box center [417, 7] width 38 height 8
paste input "Amber"
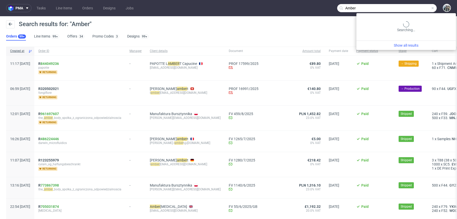
click at [404, 7] on input "Amber" at bounding box center [386, 8] width 99 height 8
paste input "he Amber Body Spółka"
type input "the Amber Body Spółka"
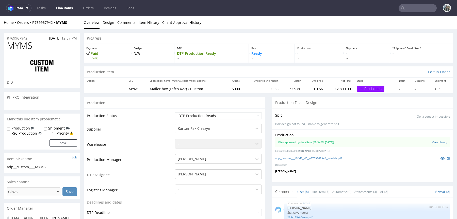
scroll to position [69, 0]
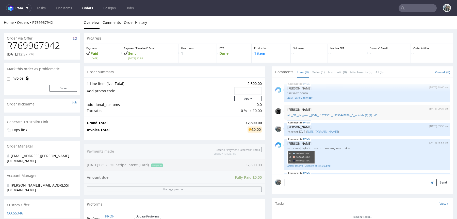
scroll to position [69, 0]
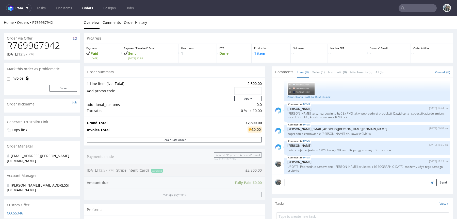
click at [33, 46] on h1 "R769967942" at bounding box center [42, 46] width 70 height 10
click at [33, 47] on h1 "R769967942" at bounding box center [42, 46] width 70 height 10
copy h1 "R769967942"
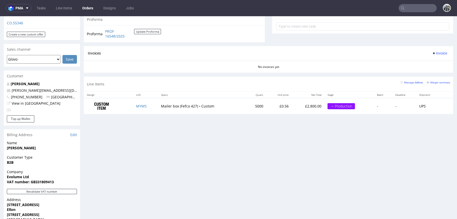
scroll to position [160, 0]
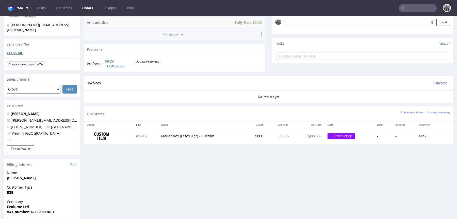
click at [16, 51] on link "CO.55346" at bounding box center [15, 53] width 16 height 5
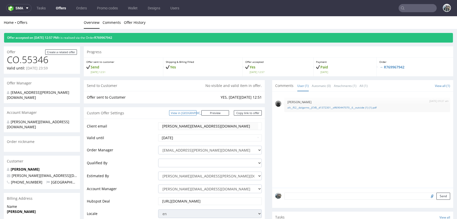
click at [196, 113] on link "View in Hubspot" at bounding box center [182, 112] width 27 height 5
click at [223, 111] on link "Preview" at bounding box center [215, 112] width 28 height 5
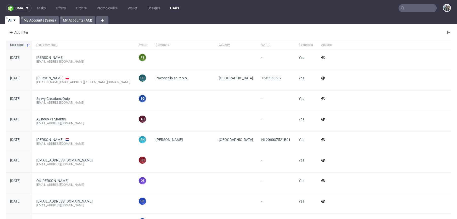
click at [421, 6] on input "text" at bounding box center [417, 8] width 38 height 8
paste input "[PERSON_NAME][EMAIL_ADDRESS][DOMAIN_NAME]"
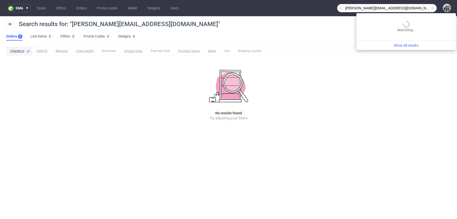
click at [408, 8] on input "[PERSON_NAME][EMAIL_ADDRESS][DOMAIN_NAME]" at bounding box center [386, 8] width 99 height 8
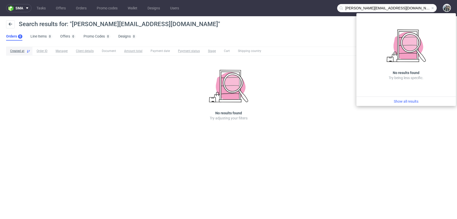
drag, startPoint x: 351, startPoint y: 9, endPoint x: 325, endPoint y: 8, distance: 25.6
click at [327, 9] on nav "sma Tasks Offers Orders Promo codes Wallet Designs Users [PERSON_NAME][EMAIL_AD…" at bounding box center [228, 8] width 457 height 16
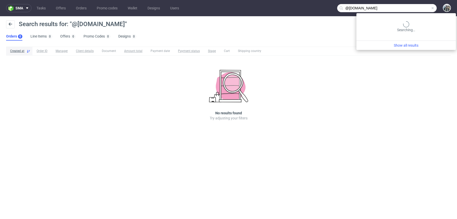
click at [416, 7] on input "@[DOMAIN_NAME]" at bounding box center [386, 8] width 99 height 8
paste input "R913194122"
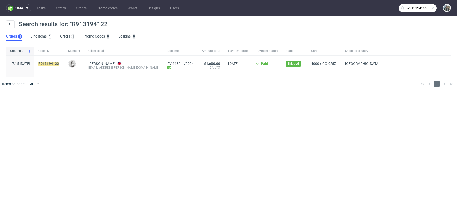
drag, startPoint x: 108, startPoint y: 73, endPoint x: 102, endPoint y: 70, distance: 7.0
click at [102, 70] on div "[PERSON_NAME] [EMAIL_ADDRESS][PERSON_NAME][DOMAIN_NAME]" at bounding box center [123, 66] width 79 height 21
drag, startPoint x: 104, startPoint y: 73, endPoint x: 102, endPoint y: 69, distance: 4.8
click at [102, 69] on div "[PERSON_NAME] [EMAIL_ADDRESS][PERSON_NAME][DOMAIN_NAME]" at bounding box center [123, 66] width 79 height 21
copy div "[EMAIL_ADDRESS][PERSON_NAME][DOMAIN_NAME]"
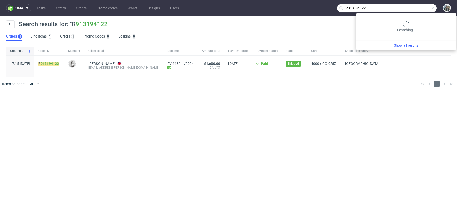
click at [405, 8] on input "R913194122" at bounding box center [386, 8] width 99 height 8
paste input "[EMAIL_ADDRESS][PERSON_NAME][DOMAIN_NAME]"
type input "[EMAIL_ADDRESS][PERSON_NAME][DOMAIN_NAME]"
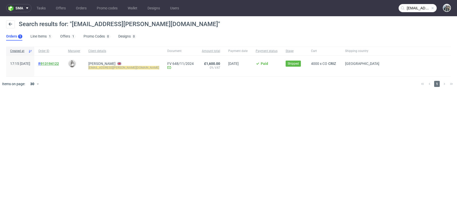
click at [59, 64] on link "913194122" at bounding box center [50, 64] width 18 height 4
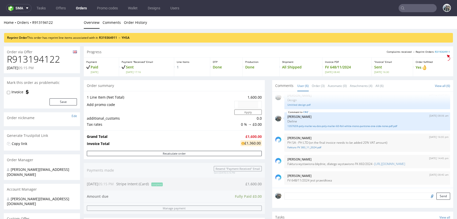
click at [33, 58] on h1 "R913194122" at bounding box center [42, 59] width 70 height 10
copy h1 "R913194122"
